Goal: Information Seeking & Learning: Find contact information

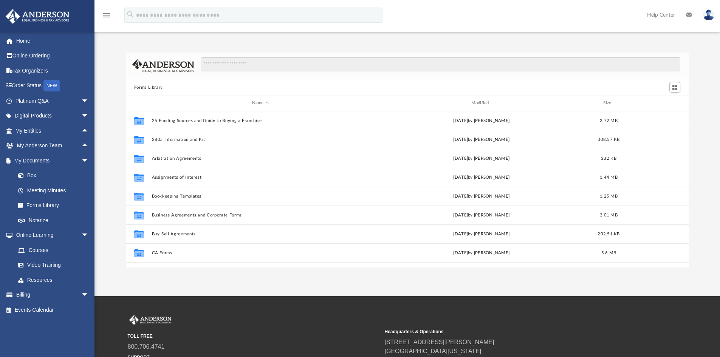
click at [116, 38] on div "Forms Library Name Modified Size Collaborated Folder 25 Funding Sources and Gui…" at bounding box center [408, 152] width 626 height 231
click at [32, 37] on link "Home" at bounding box center [52, 40] width 95 height 15
click at [22, 41] on link "Home" at bounding box center [52, 40] width 95 height 15
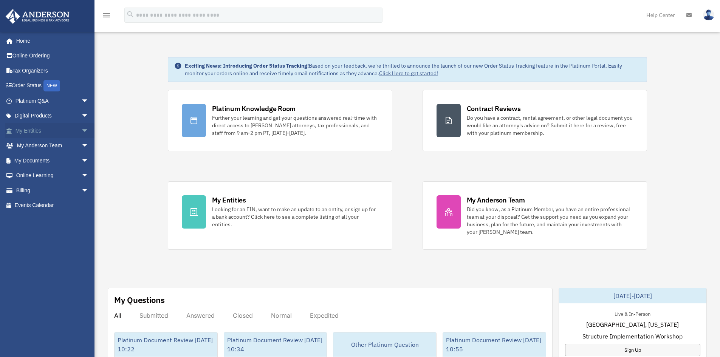
click at [81, 132] on span "arrow_drop_down" at bounding box center [88, 131] width 15 height 16
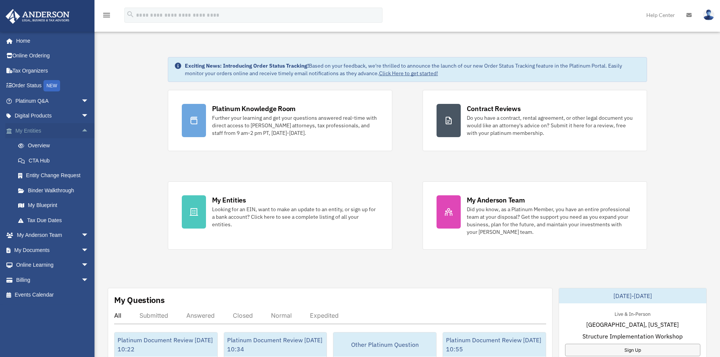
click at [81, 132] on span "arrow_drop_up" at bounding box center [88, 131] width 15 height 16
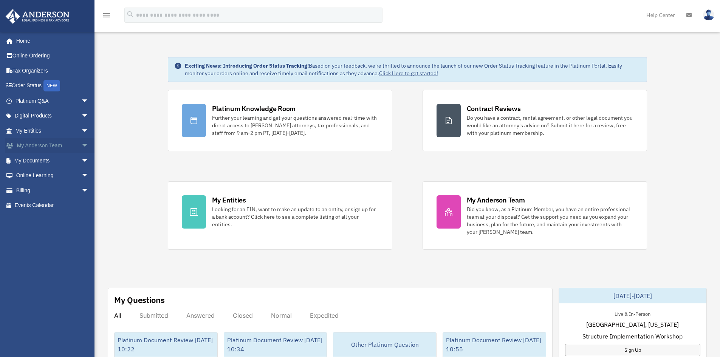
click at [81, 146] on span "arrow_drop_down" at bounding box center [88, 146] width 15 height 16
click at [81, 146] on span "arrow_drop_up" at bounding box center [88, 146] width 15 height 16
click at [81, 161] on span "arrow_drop_down" at bounding box center [88, 161] width 15 height 16
click at [81, 145] on span "arrow_drop_down" at bounding box center [88, 146] width 15 height 16
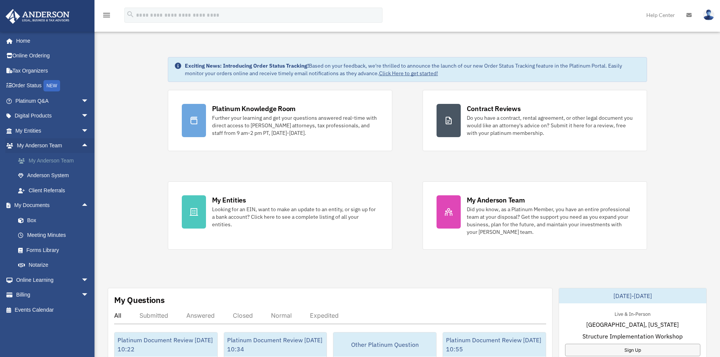
click at [72, 160] on link "My Anderson Team" at bounding box center [56, 160] width 90 height 15
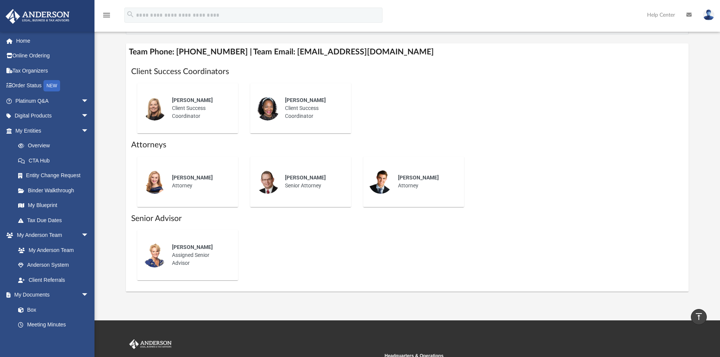
scroll to position [265, 0]
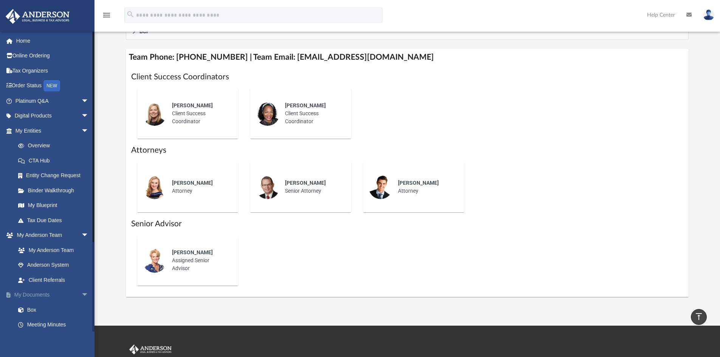
click at [81, 294] on span "arrow_drop_down" at bounding box center [88, 296] width 15 height 16
click at [81, 236] on span "arrow_drop_down" at bounding box center [88, 236] width 15 height 16
click at [81, 128] on span "arrow_drop_down" at bounding box center [88, 131] width 15 height 16
click at [81, 174] on span "arrow_drop_down" at bounding box center [88, 176] width 15 height 16
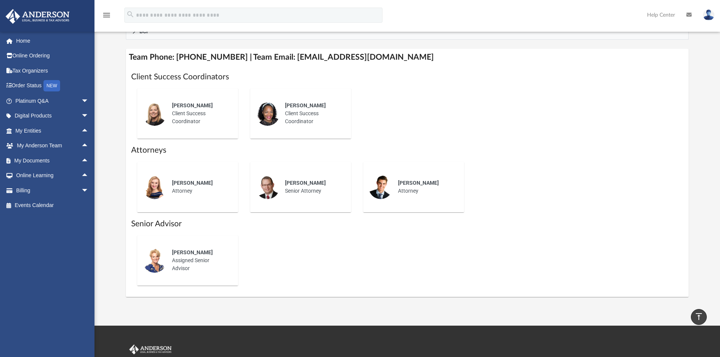
click at [437, 71] on h1 "Client Success Coordinators" at bounding box center [407, 76] width 553 height 11
click at [81, 102] on span "arrow_drop_down" at bounding box center [88, 101] width 15 height 16
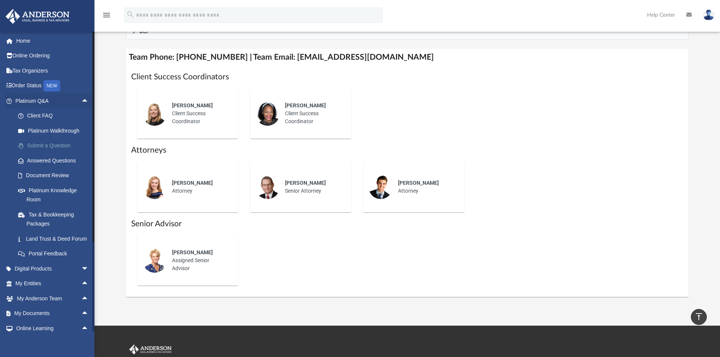
click at [67, 144] on link "Submit a Question" at bounding box center [56, 145] width 90 height 15
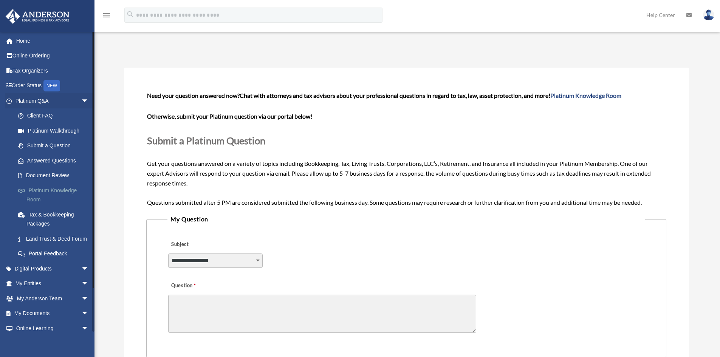
click at [55, 188] on link "Platinum Knowledge Room" at bounding box center [56, 195] width 90 height 24
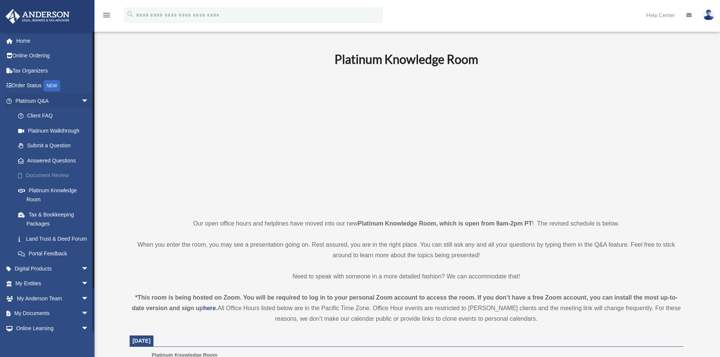
click at [65, 176] on link "Document Review" at bounding box center [56, 175] width 90 height 15
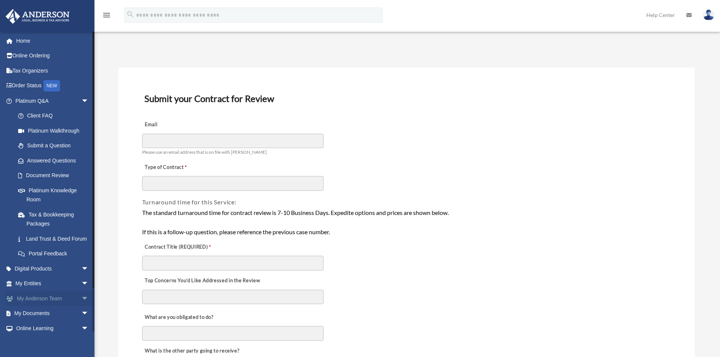
click at [43, 306] on link "My Anderson Team arrow_drop_down" at bounding box center [52, 298] width 95 height 15
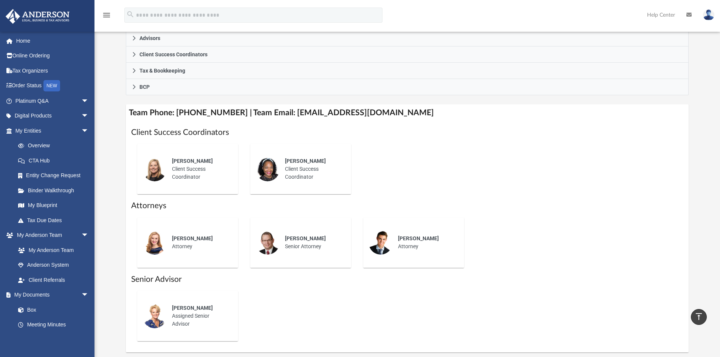
scroll to position [227, 0]
